Goal: Task Accomplishment & Management: Complete application form

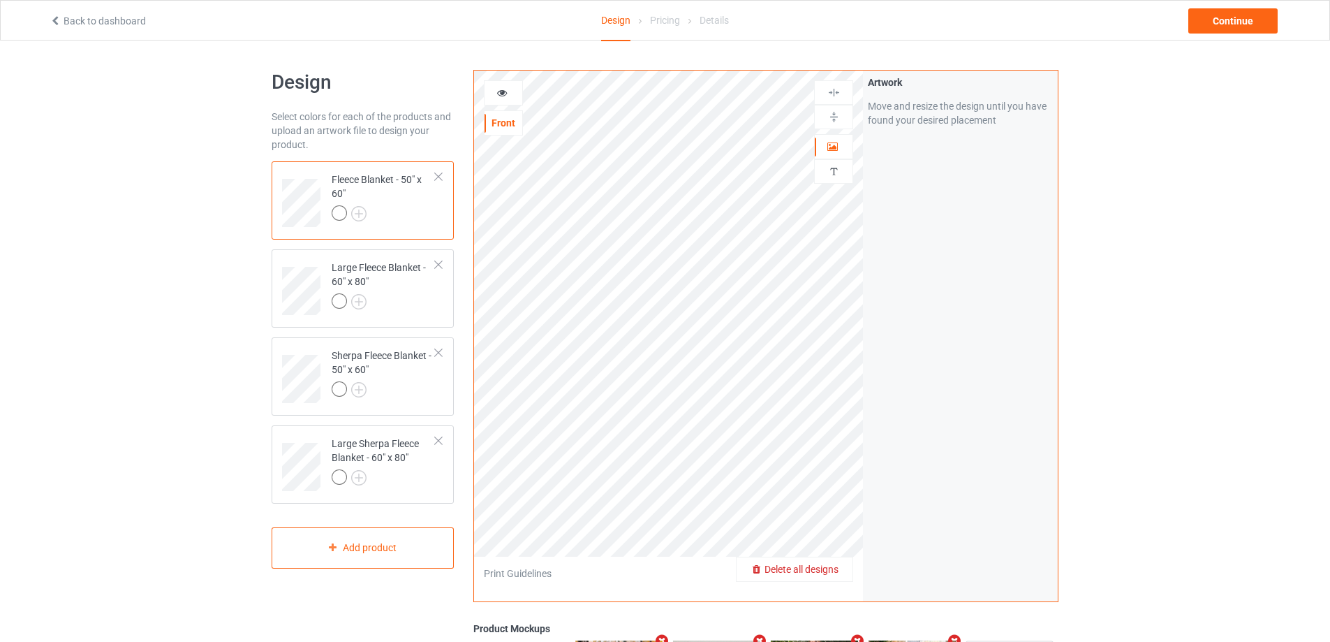
click at [834, 576] on div "Delete all designs" at bounding box center [794, 569] width 116 height 14
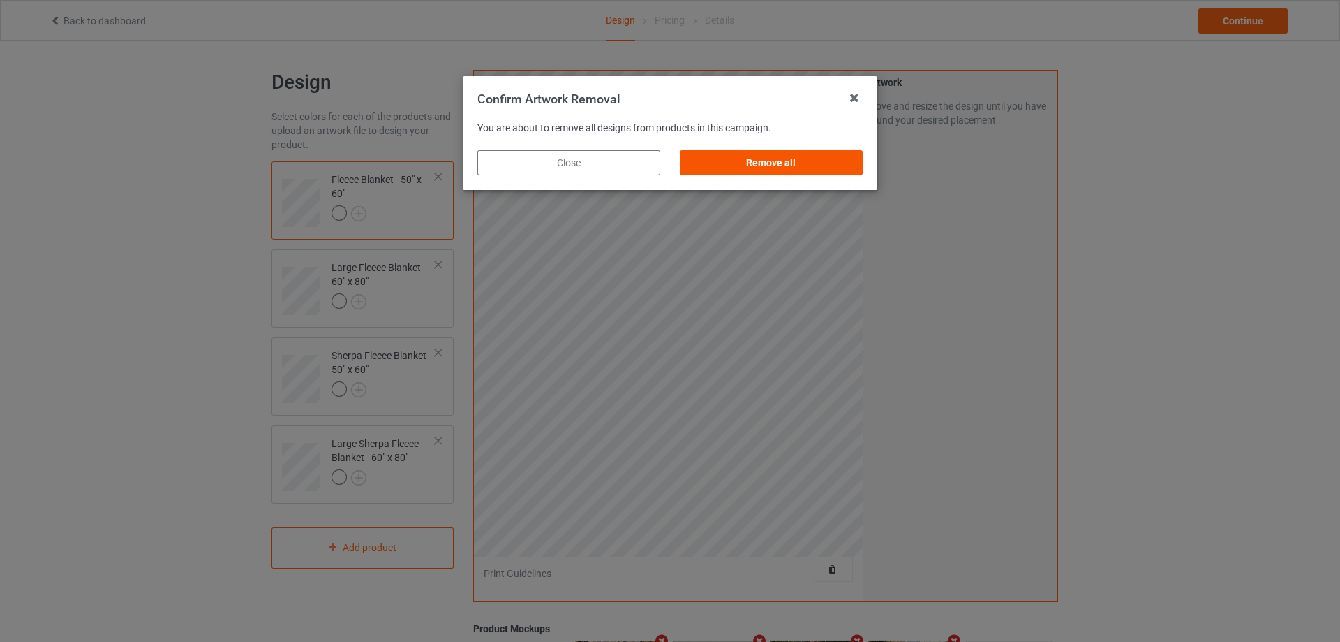
click at [778, 162] on div "Remove all" at bounding box center [771, 162] width 183 height 25
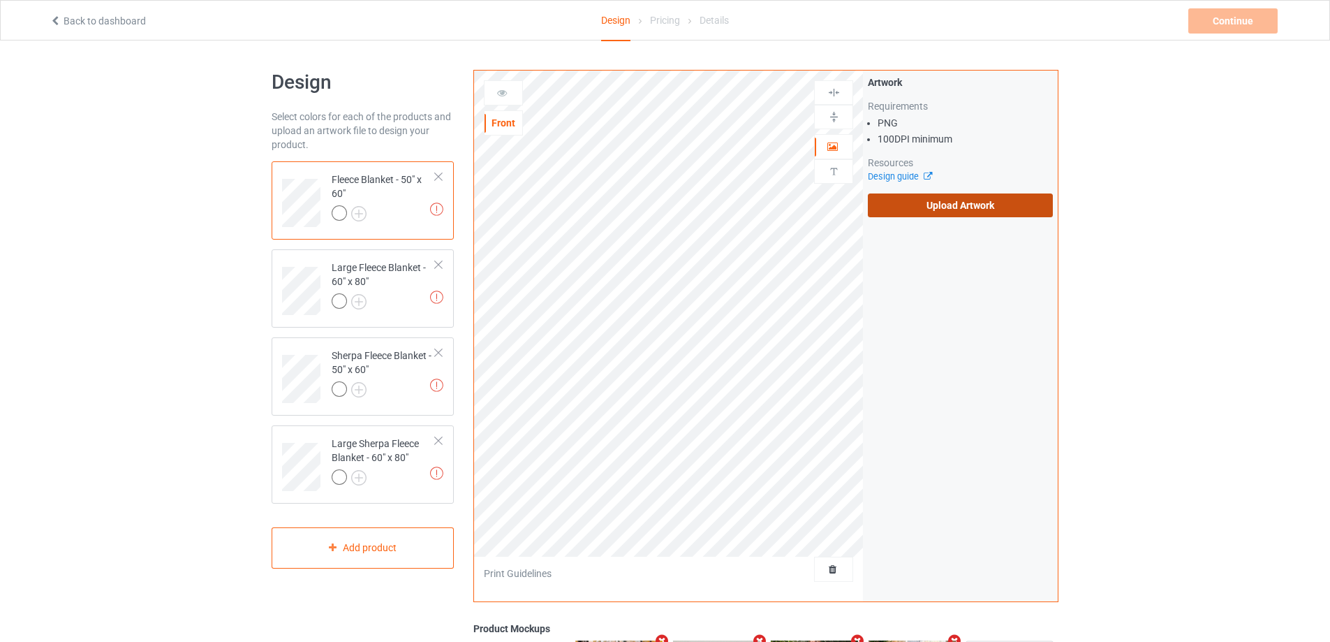
click at [968, 210] on label "Upload Artwork" at bounding box center [960, 205] width 185 height 24
click at [0, 0] on input "Upload Artwork" at bounding box center [0, 0] width 0 height 0
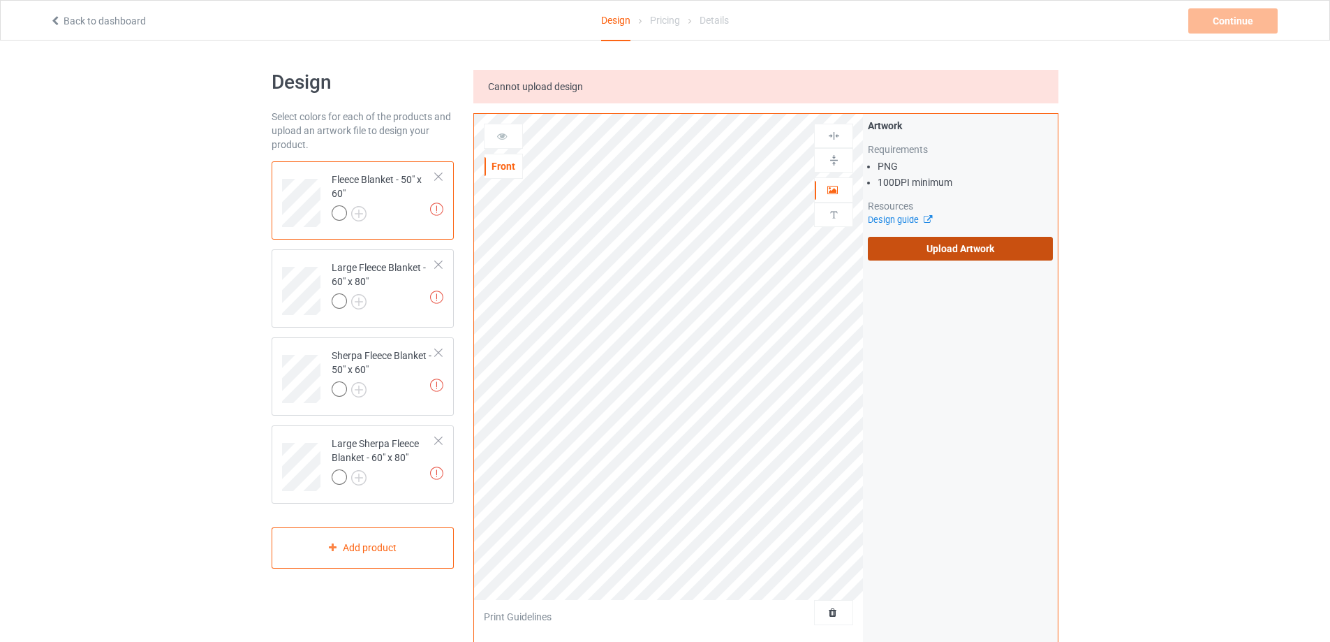
click at [977, 245] on label "Upload Artwork" at bounding box center [960, 249] width 185 height 24
click at [0, 0] on input "Upload Artwork" at bounding box center [0, 0] width 0 height 0
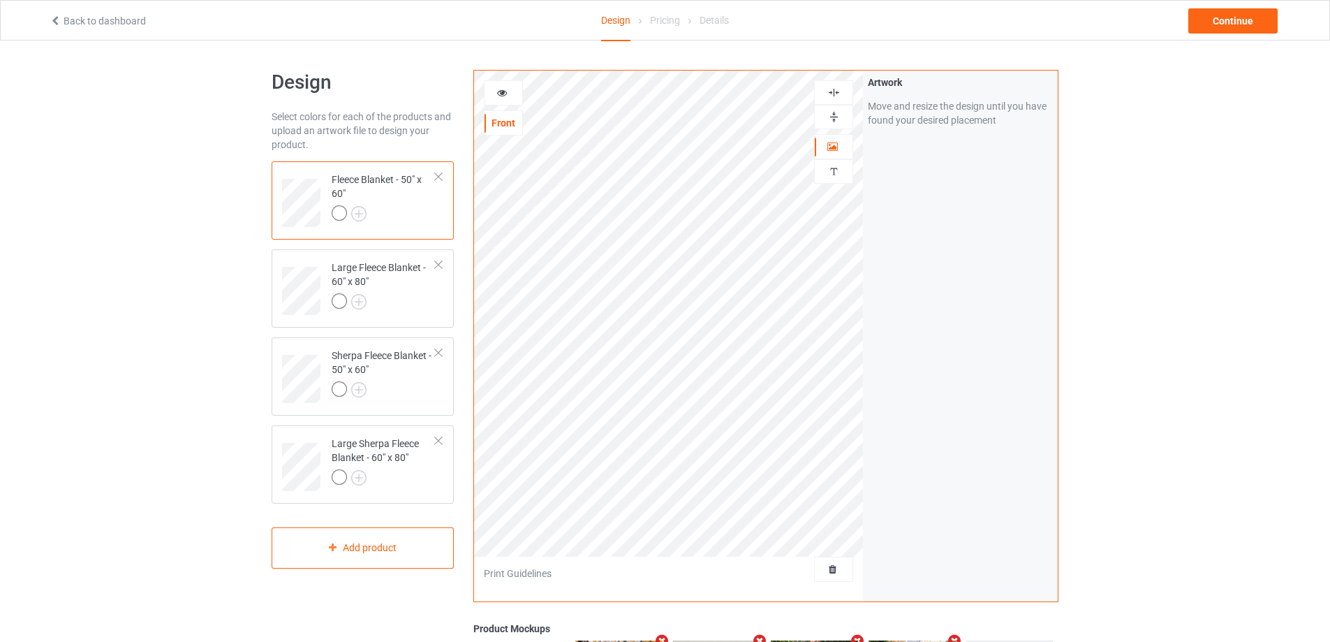
click at [836, 115] on img at bounding box center [833, 116] width 13 height 13
click at [839, 92] on img at bounding box center [833, 92] width 13 height 13
click at [839, 91] on img at bounding box center [833, 92] width 13 height 13
click at [408, 293] on div "Large Fleece Blanket - 60" x 80"" at bounding box center [384, 283] width 104 height 47
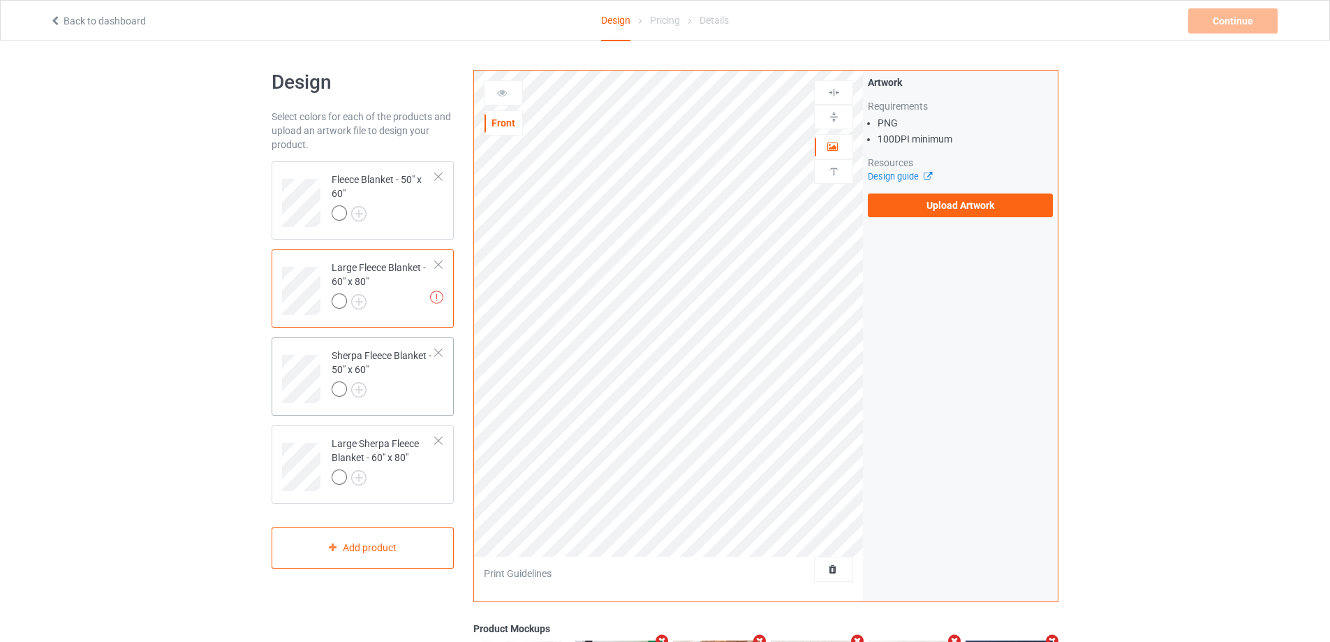
click at [419, 384] on div at bounding box center [384, 391] width 104 height 20
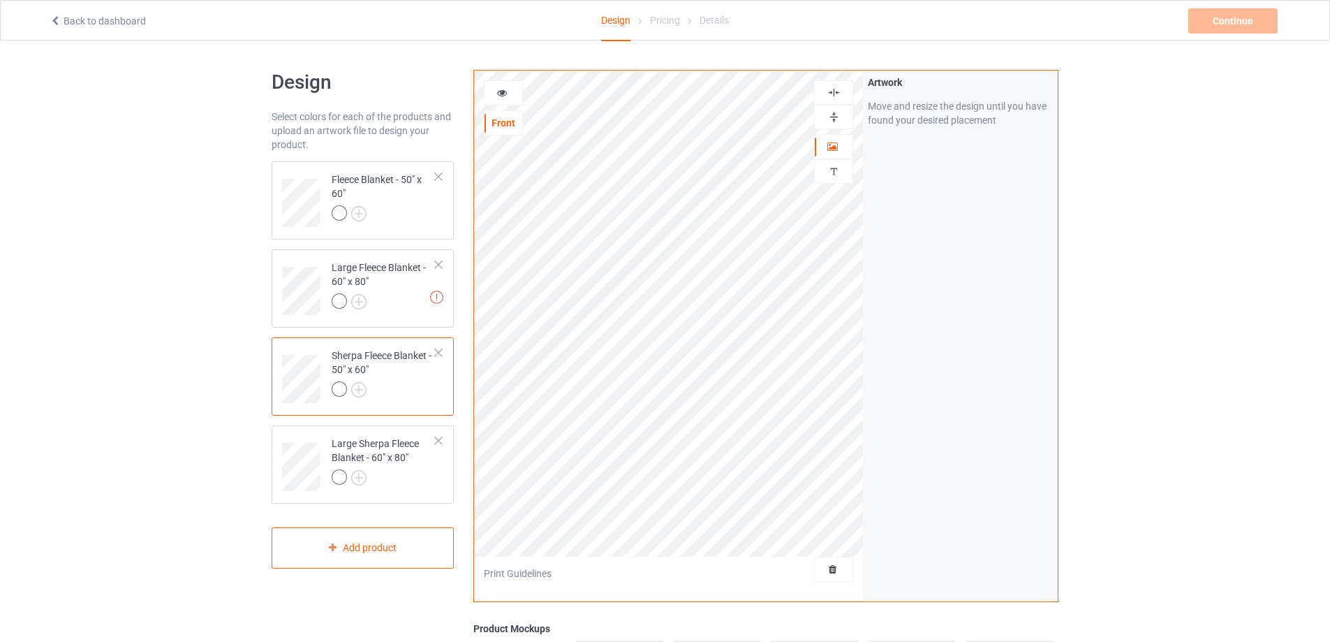
drag, startPoint x: 834, startPoint y: 117, endPoint x: 834, endPoint y: 103, distance: 13.3
click at [834, 116] on img at bounding box center [833, 116] width 13 height 13
click at [834, 93] on img at bounding box center [833, 92] width 13 height 13
click at [417, 485] on div at bounding box center [384, 479] width 104 height 20
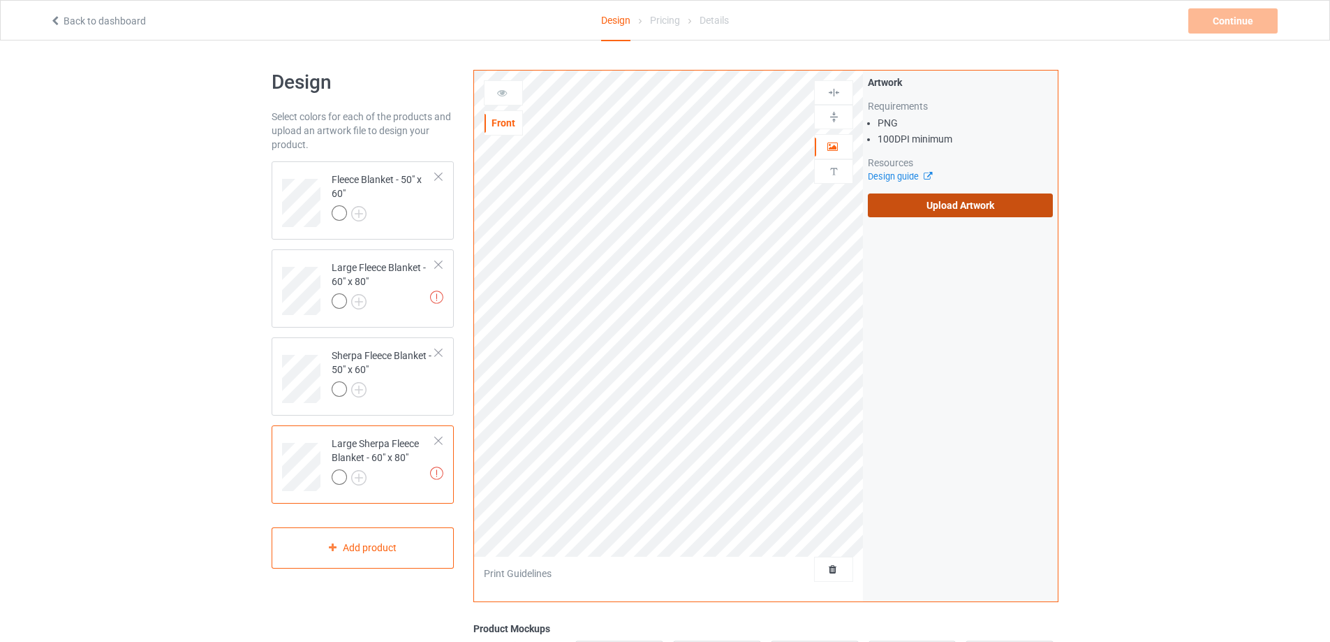
click at [898, 202] on label "Upload Artwork" at bounding box center [960, 205] width 185 height 24
click at [0, 0] on input "Upload Artwork" at bounding box center [0, 0] width 0 height 0
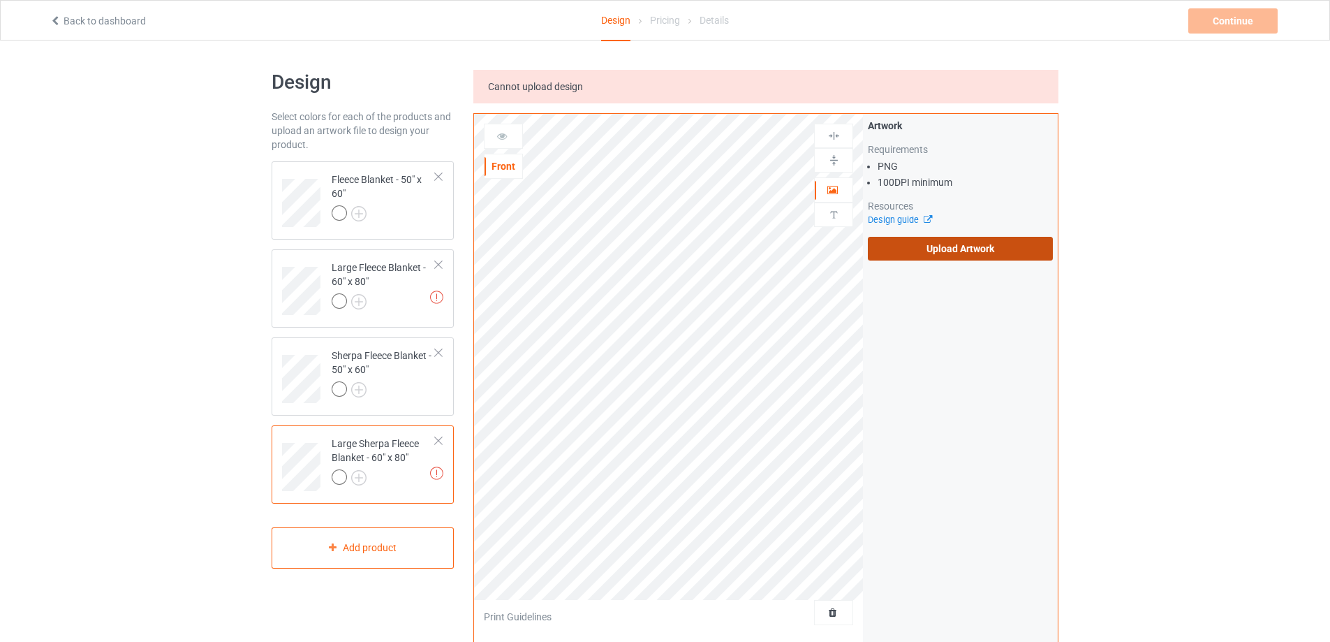
click at [952, 242] on label "Upload Artwork" at bounding box center [960, 249] width 185 height 24
click at [0, 0] on input "Upload Artwork" at bounding box center [0, 0] width 0 height 0
click at [965, 251] on label "Upload Artwork" at bounding box center [960, 249] width 185 height 24
click at [0, 0] on input "Upload Artwork" at bounding box center [0, 0] width 0 height 0
click at [376, 285] on div "Large Fleece Blanket - 60" x 80"" at bounding box center [384, 283] width 104 height 47
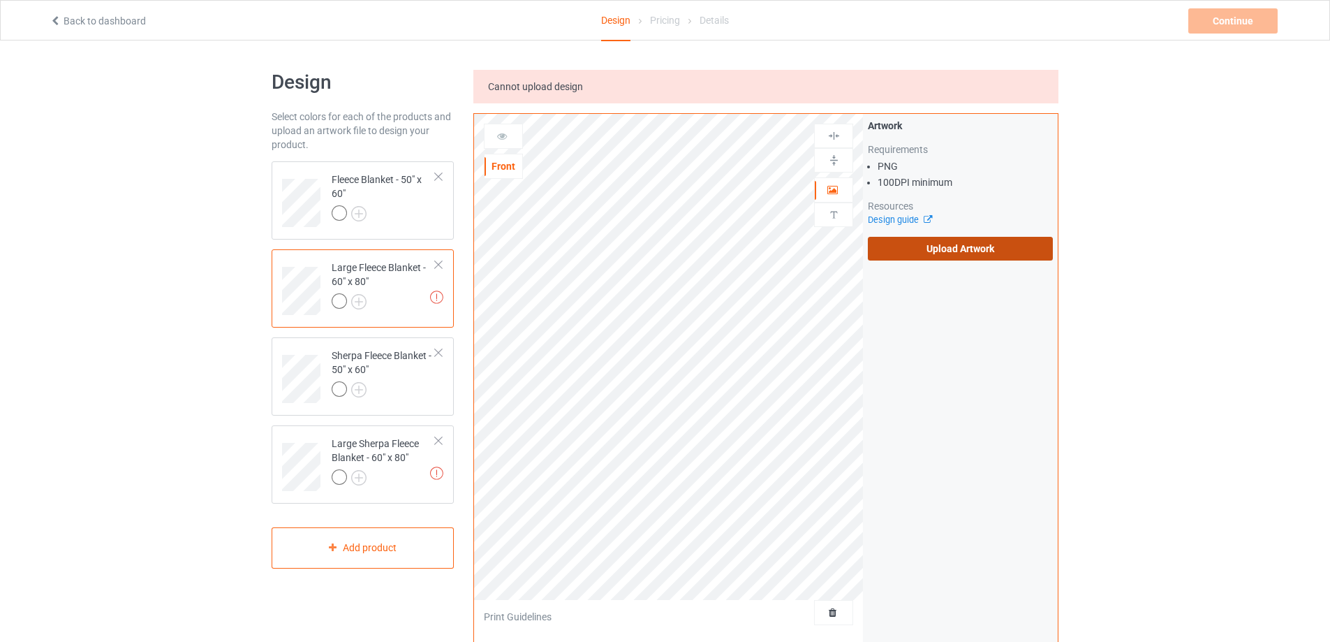
click at [980, 246] on label "Upload Artwork" at bounding box center [960, 249] width 185 height 24
click at [0, 0] on input "Upload Artwork" at bounding box center [0, 0] width 0 height 0
click at [931, 251] on label "Upload Artwork" at bounding box center [960, 249] width 185 height 24
click at [0, 0] on input "Upload Artwork" at bounding box center [0, 0] width 0 height 0
click at [947, 248] on label "Upload Artwork" at bounding box center [960, 249] width 185 height 24
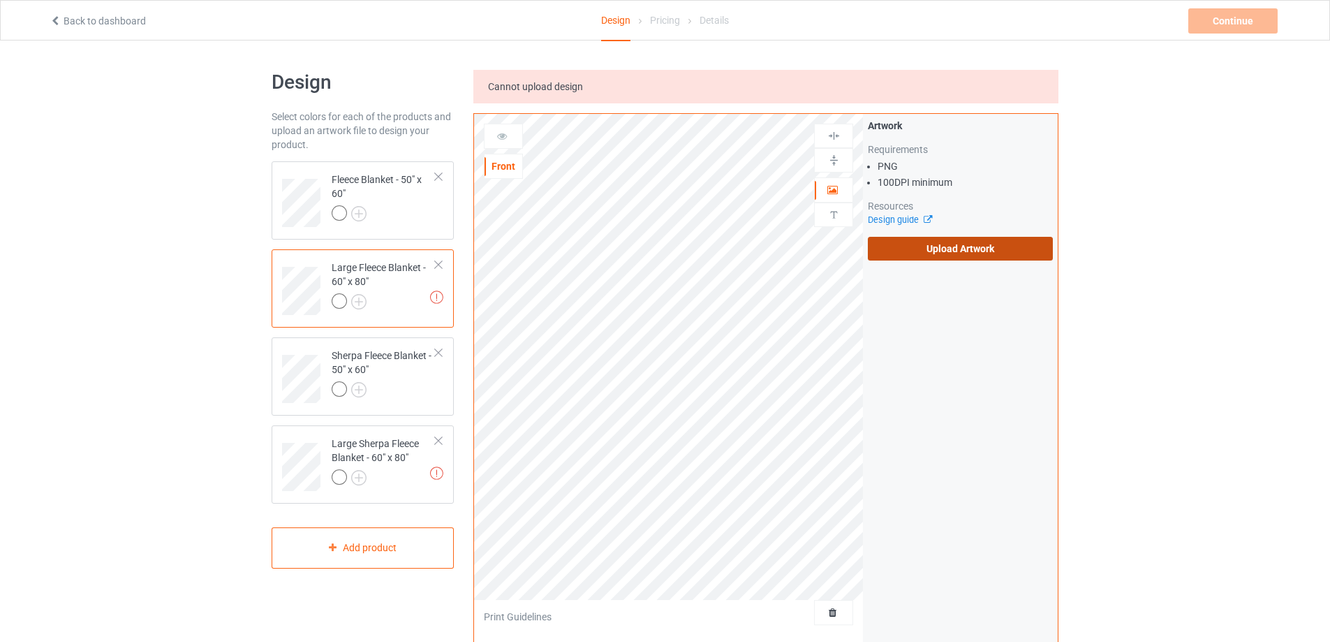
click at [0, 0] on input "Upload Artwork" at bounding box center [0, 0] width 0 height 0
click at [906, 251] on label "Upload Artwork" at bounding box center [960, 249] width 185 height 24
click at [0, 0] on input "Upload Artwork" at bounding box center [0, 0] width 0 height 0
click at [1030, 256] on label "Upload Artwork" at bounding box center [960, 249] width 185 height 24
click at [0, 0] on input "Upload Artwork" at bounding box center [0, 0] width 0 height 0
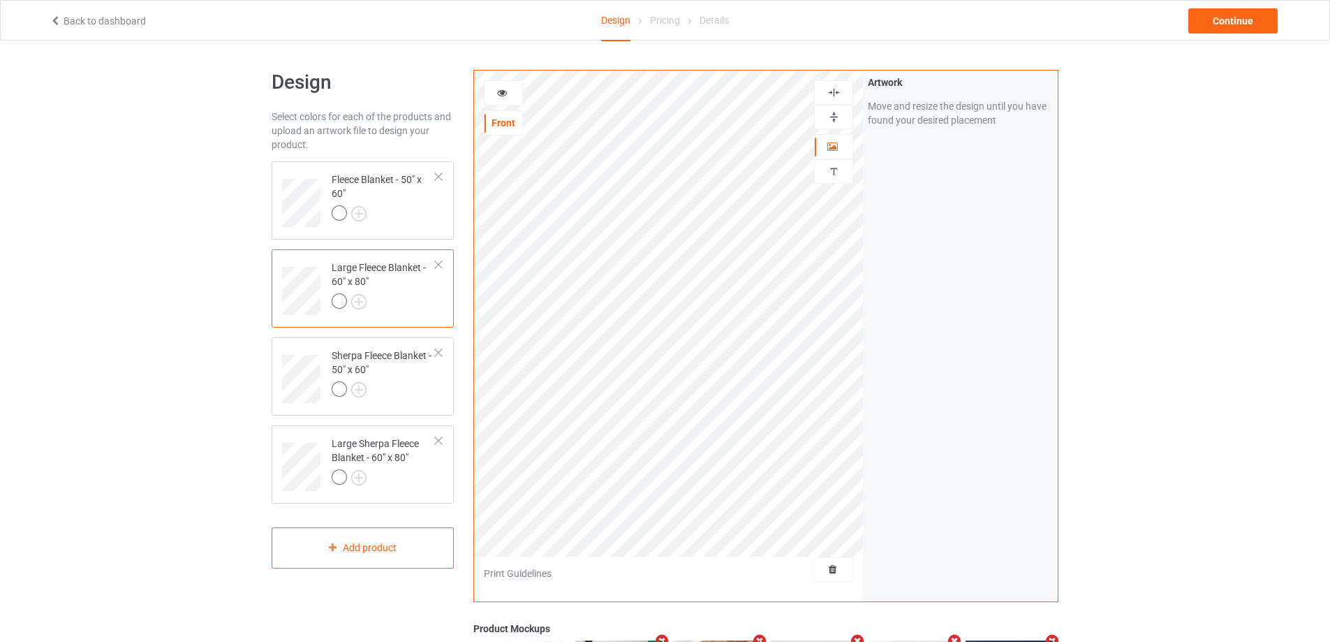
click at [833, 112] on img at bounding box center [833, 116] width 13 height 13
click at [833, 91] on img at bounding box center [833, 92] width 13 height 13
click at [392, 460] on div "Large Sherpa Fleece Blanket - 60" x 80"" at bounding box center [384, 459] width 104 height 47
click at [833, 115] on img at bounding box center [833, 116] width 13 height 13
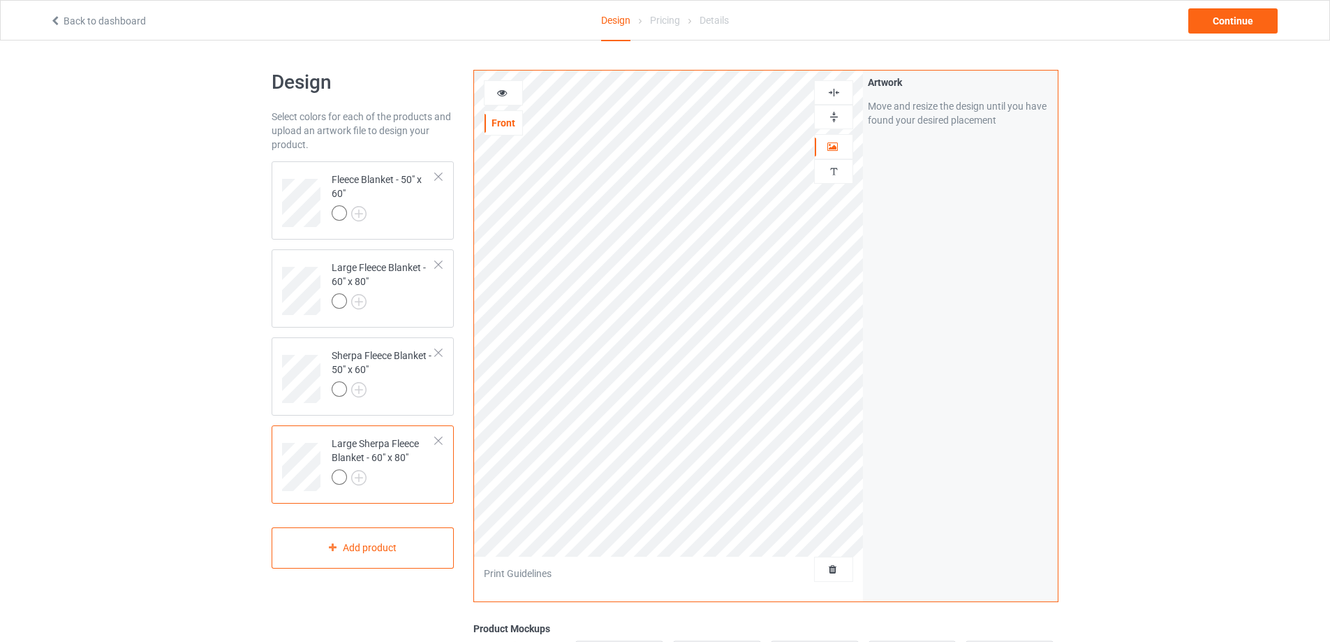
click at [836, 93] on img at bounding box center [833, 92] width 13 height 13
click at [1227, 27] on div "Continue" at bounding box center [1232, 20] width 89 height 25
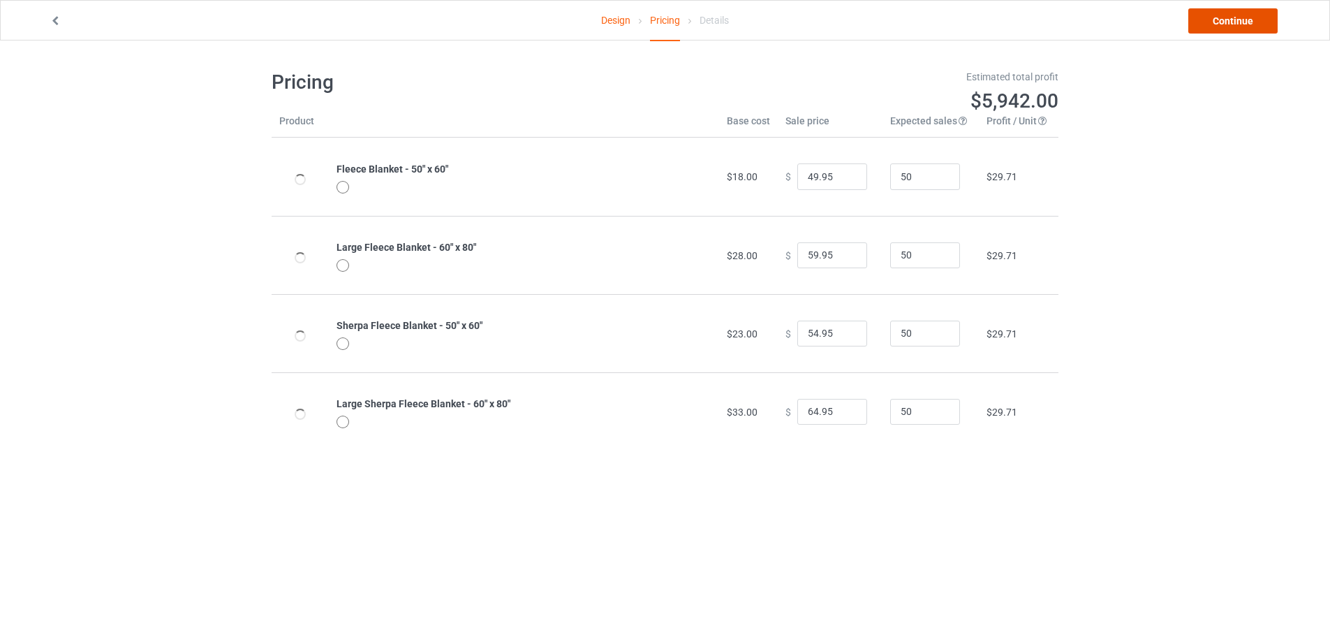
click at [1227, 27] on link "Continue" at bounding box center [1232, 20] width 89 height 25
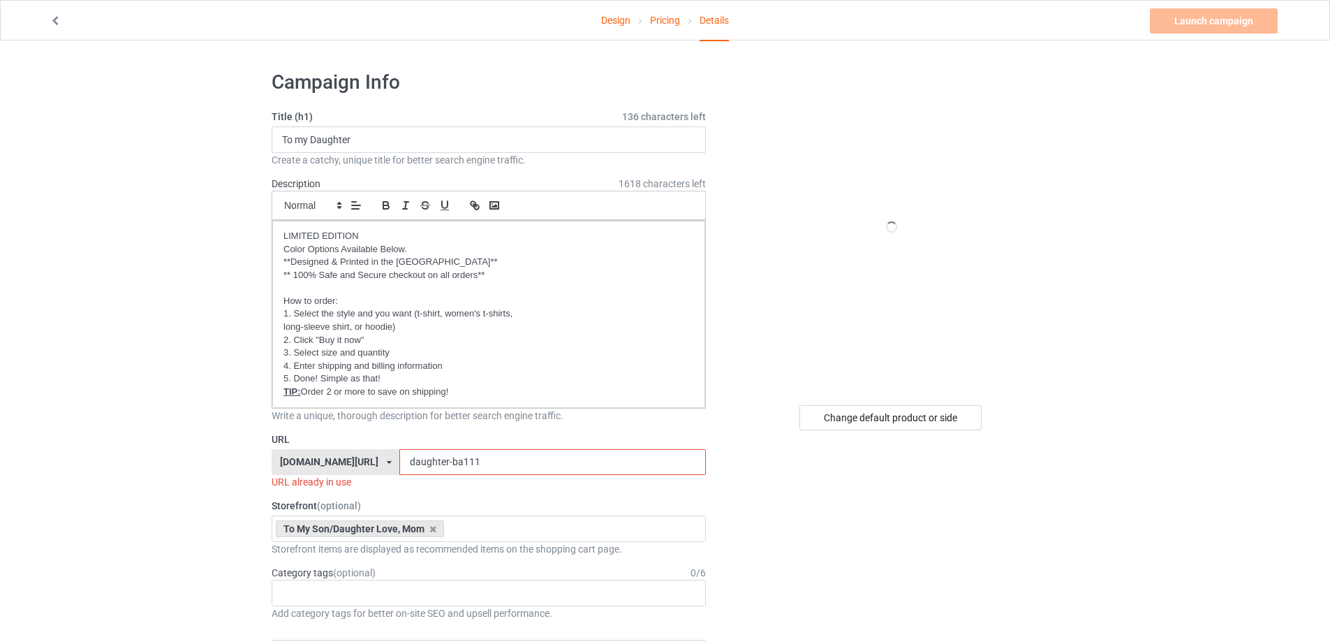
click at [491, 462] on input "daughter-ba111" at bounding box center [552, 462] width 306 height 27
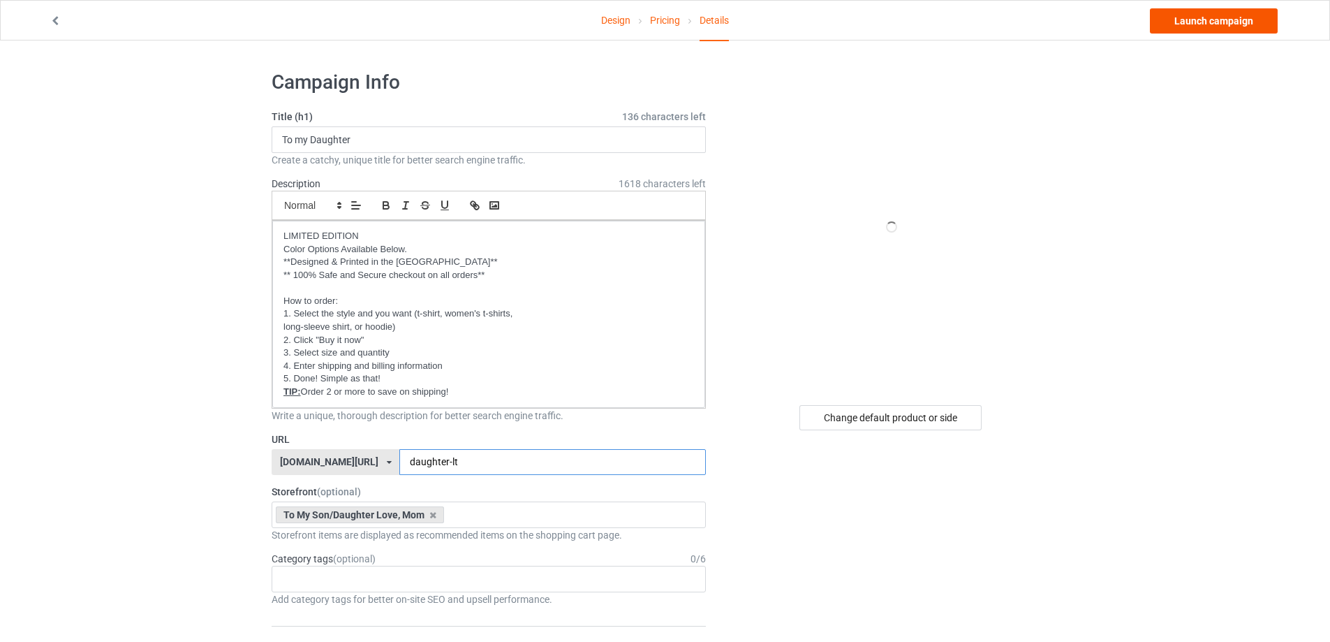
type input "daughter-lt"
click at [1192, 24] on link "Launch campaign" at bounding box center [1214, 20] width 128 height 25
